Goal: Task Accomplishment & Management: Manage account settings

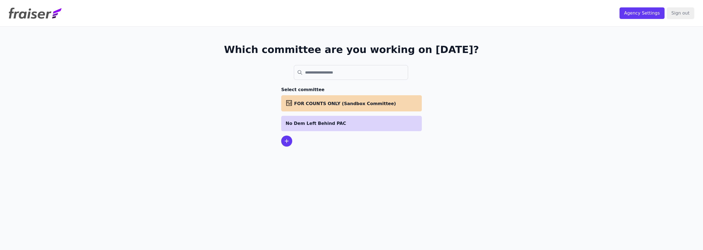
click at [341, 121] on p "No Dem Left Behind PAC" at bounding box center [352, 123] width 132 height 7
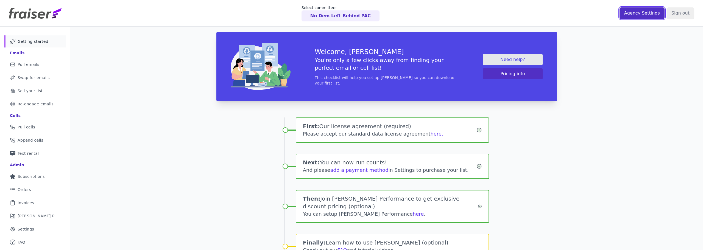
click at [646, 10] on input "Agency Settings" at bounding box center [642, 13] width 45 height 12
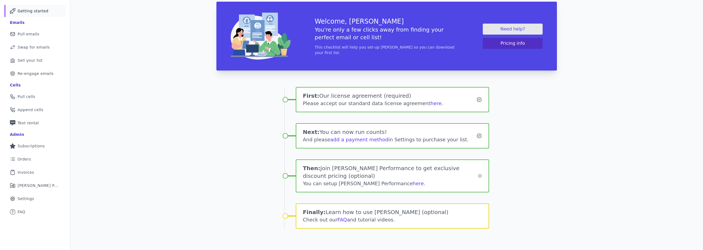
scroll to position [31, 0]
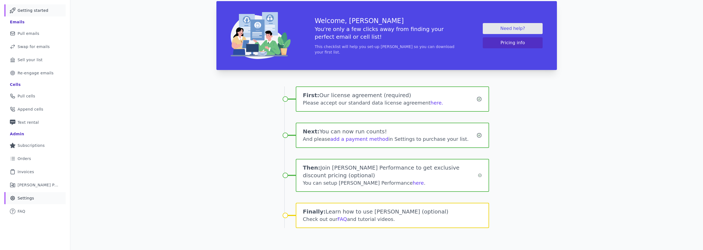
click at [36, 199] on link "Gear Icon Outline of a gear Settings" at bounding box center [34, 198] width 61 height 12
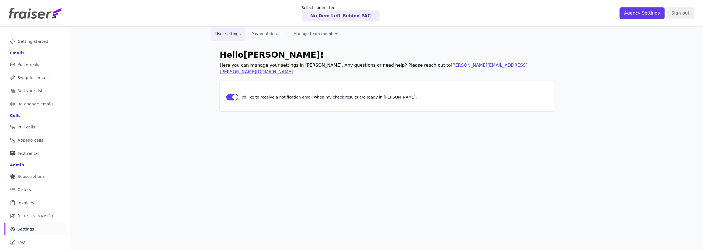
click at [296, 37] on button "Manage team members" at bounding box center [316, 34] width 55 height 14
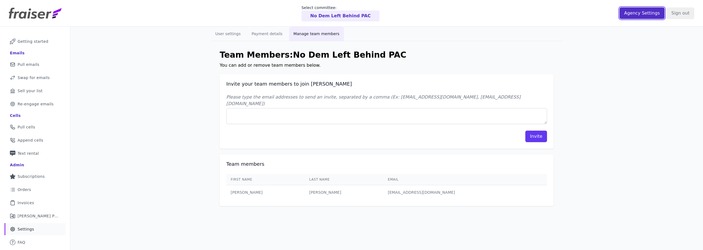
click at [639, 15] on input "Agency Settings" at bounding box center [642, 13] width 45 height 12
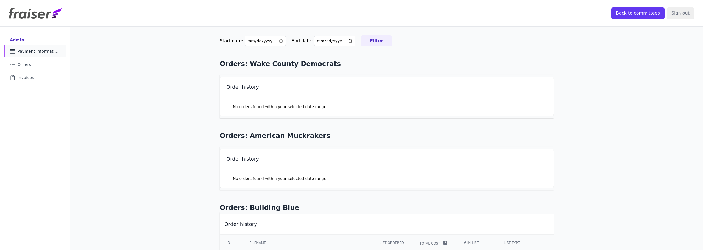
click at [40, 50] on span "Payment information" at bounding box center [38, 51] width 41 height 5
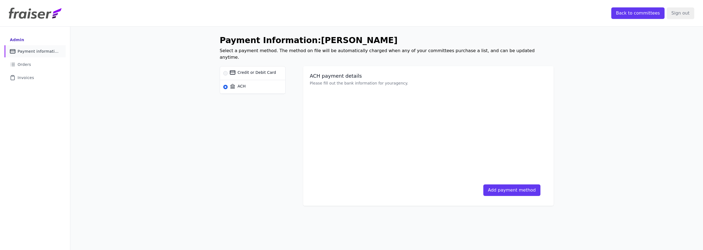
click at [245, 70] on span "Credit or Debit Card" at bounding box center [257, 72] width 38 height 5
click at [228, 71] on input "Credit or Debit Card" at bounding box center [225, 73] width 4 height 4
radio input "true"
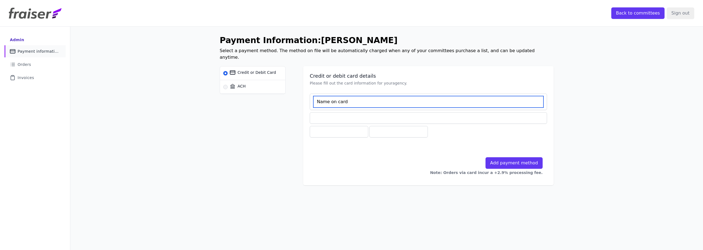
click at [351, 96] on input at bounding box center [428, 102] width 230 height 12
click at [363, 97] on input at bounding box center [428, 102] width 230 height 12
type input "Hassan Martini"
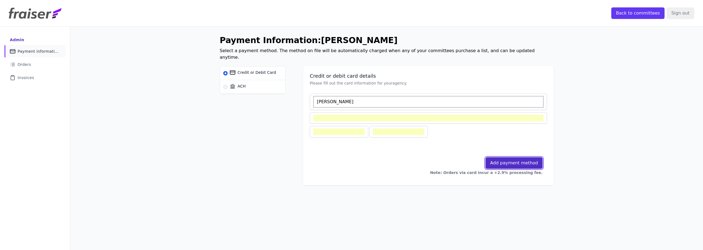
click at [514, 157] on button "Add payment method" at bounding box center [514, 163] width 57 height 12
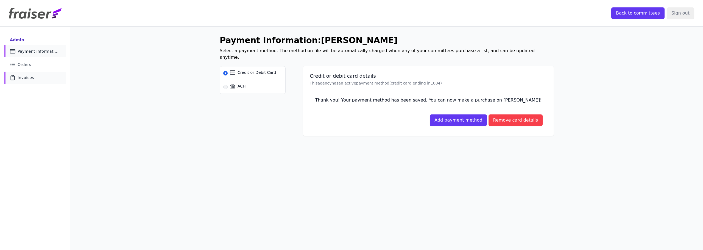
click at [29, 80] on span "Invoices" at bounding box center [26, 77] width 16 height 5
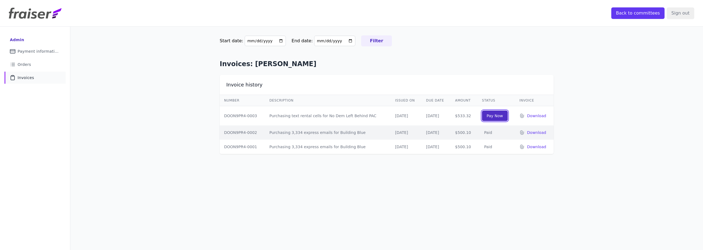
click at [495, 116] on input "Pay Now" at bounding box center [495, 116] width 26 height 10
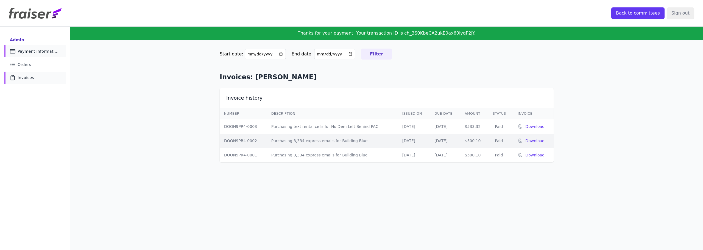
click at [39, 51] on span "Payment information" at bounding box center [38, 51] width 41 height 5
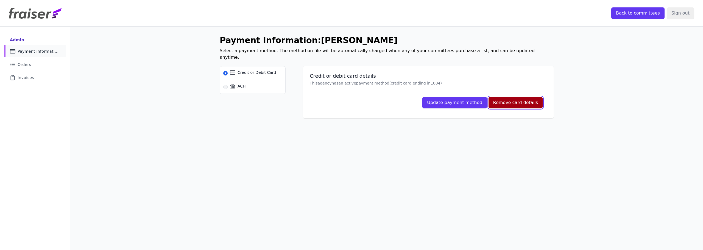
click at [510, 97] on button "Remove card details" at bounding box center [516, 103] width 54 height 12
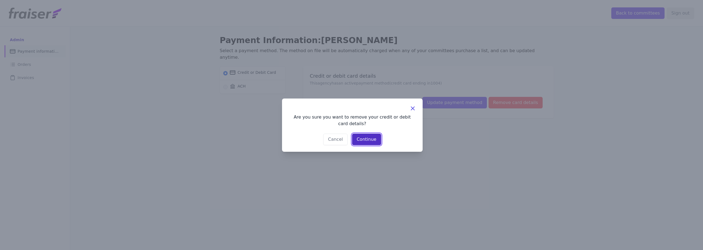
click at [362, 141] on button "Continue" at bounding box center [366, 140] width 29 height 12
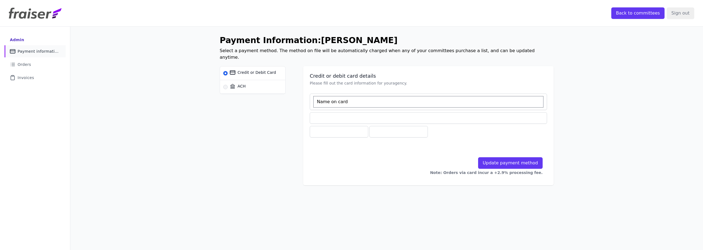
click at [360, 163] on div "Update payment method Note: Orders via card incur a +2.9% processing fee." at bounding box center [428, 161] width 237 height 36
